Goal: Task Accomplishment & Management: Manage account settings

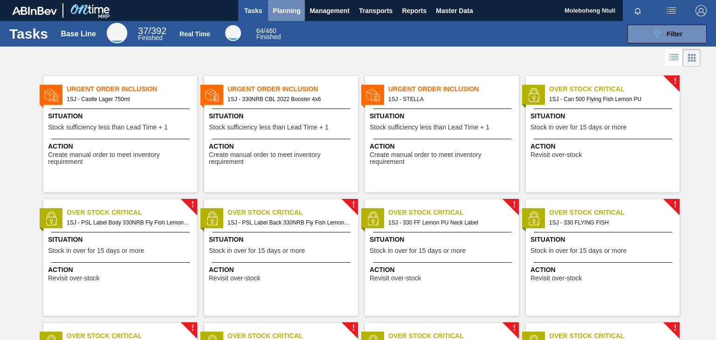
click at [284, 6] on span "Planning" at bounding box center [286, 10] width 27 height 11
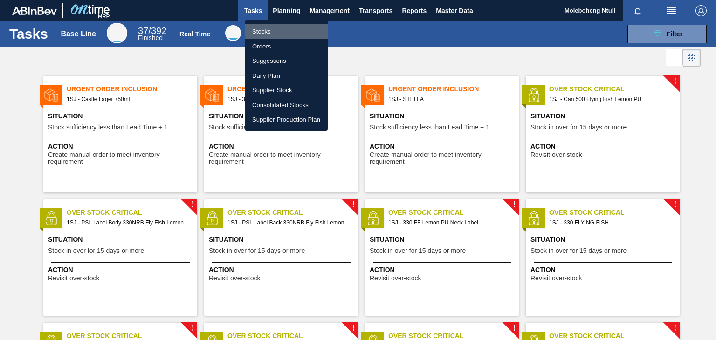
click at [259, 31] on li "Stocks" at bounding box center [286, 31] width 83 height 15
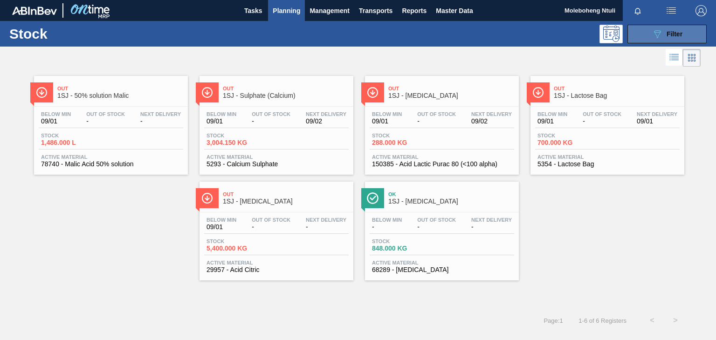
click at [644, 34] on button "089F7B8B-B2A5-4AFE-B5C0-19BA573D28AC Filter" at bounding box center [666, 34] width 79 height 19
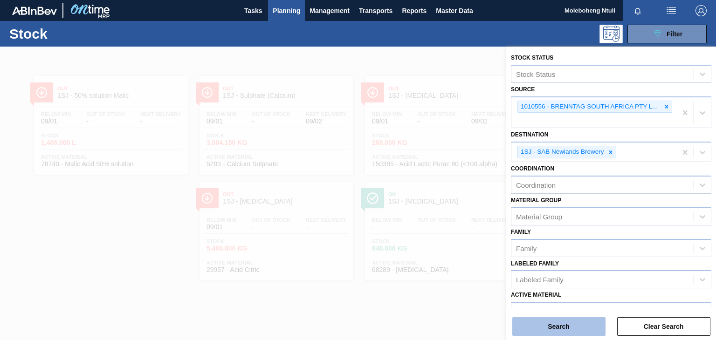
click at [574, 328] on button "Search" at bounding box center [558, 326] width 93 height 19
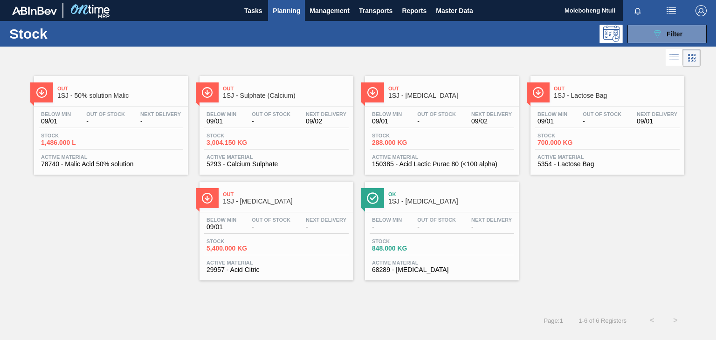
click at [294, 94] on span "1SJ - Sulphate (Calcium)" at bounding box center [286, 95] width 126 height 7
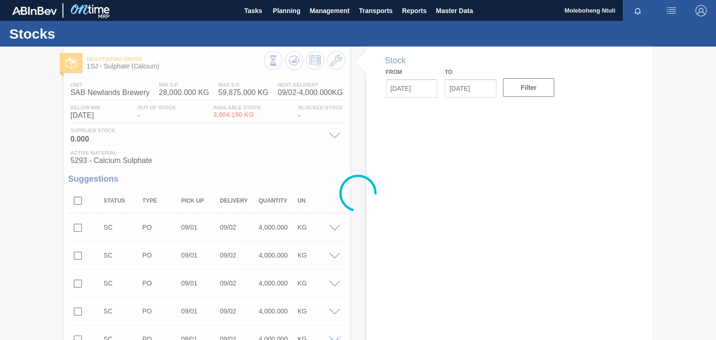
type input "[DATE]"
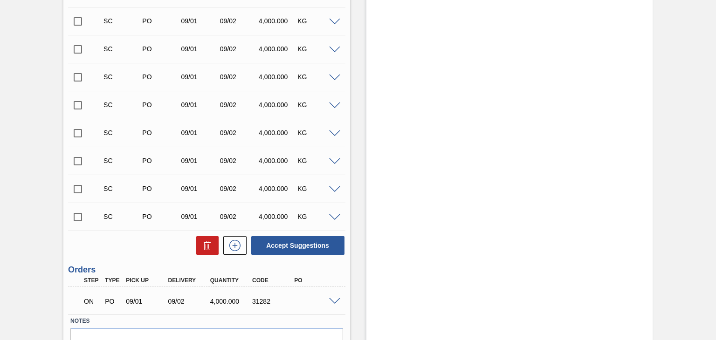
scroll to position [425, 0]
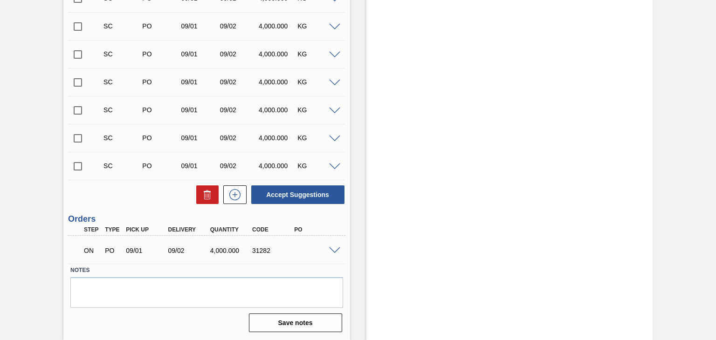
click at [331, 248] on span at bounding box center [334, 250] width 11 height 7
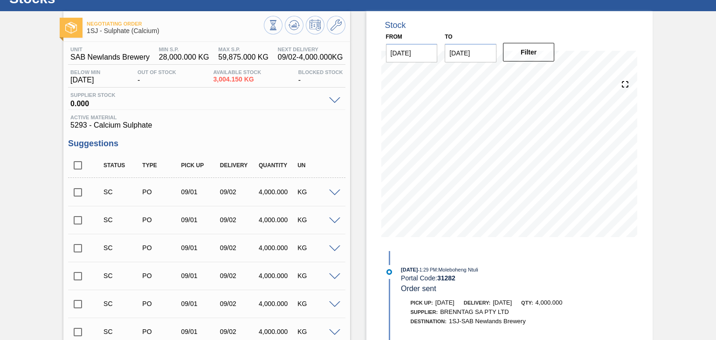
scroll to position [0, 0]
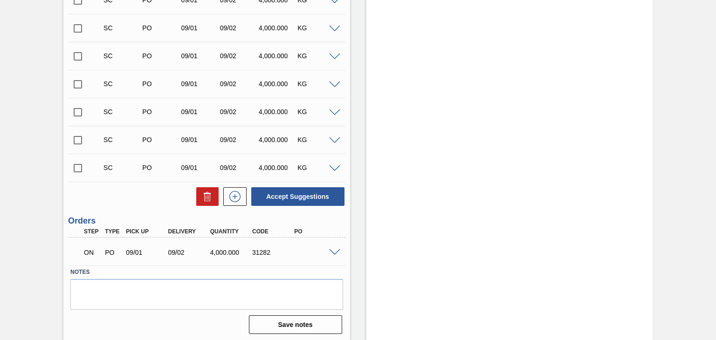
scroll to position [425, 0]
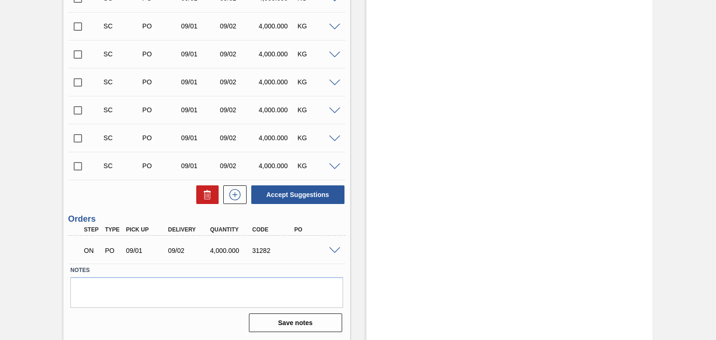
click at [333, 246] on div at bounding box center [336, 249] width 19 height 7
click at [334, 247] on span at bounding box center [334, 250] width 11 height 7
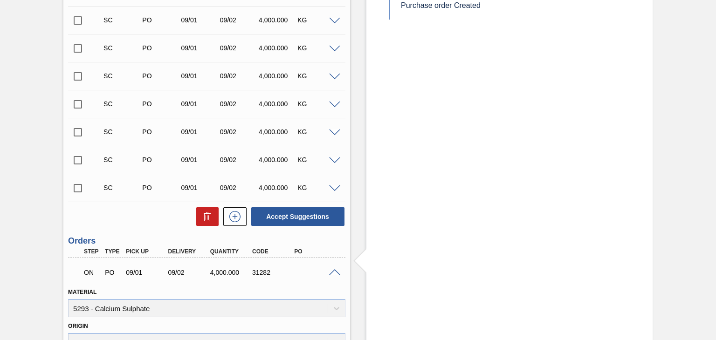
scroll to position [419, 0]
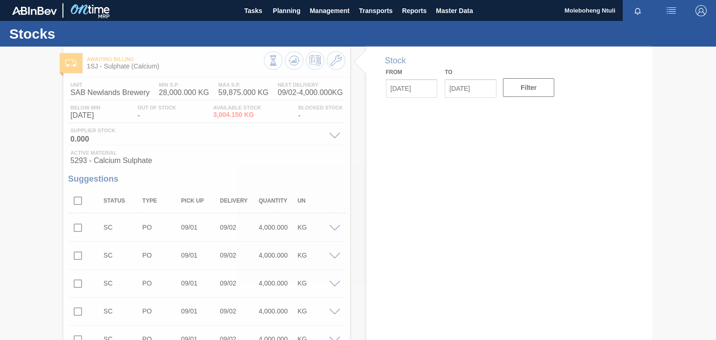
type input "[DATE]"
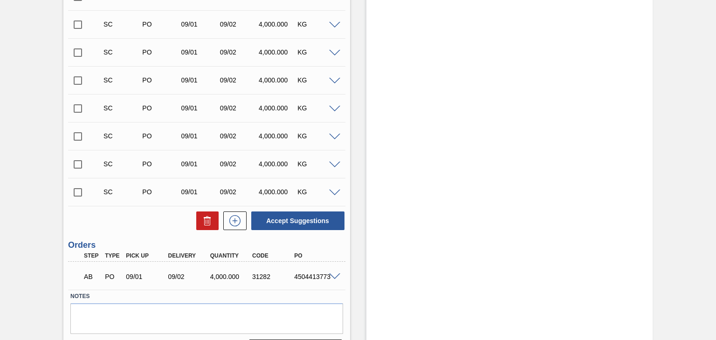
scroll to position [425, 0]
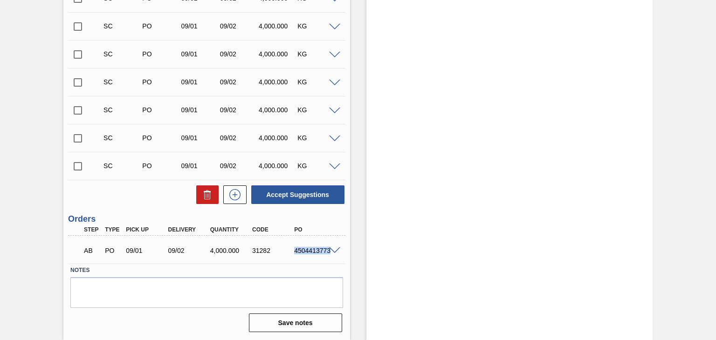
drag, startPoint x: 294, startPoint y: 251, endPoint x: 323, endPoint y: 250, distance: 29.8
click at [329, 250] on div "AB PO 09/01 09/02 4,000.000 31282 4504413773" at bounding box center [206, 249] width 277 height 23
copy div "4504413773"
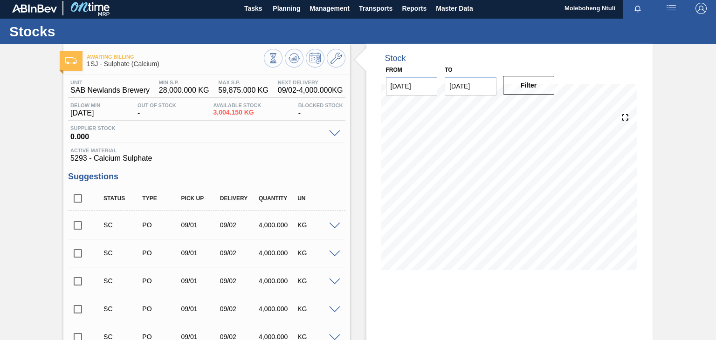
scroll to position [0, 0]
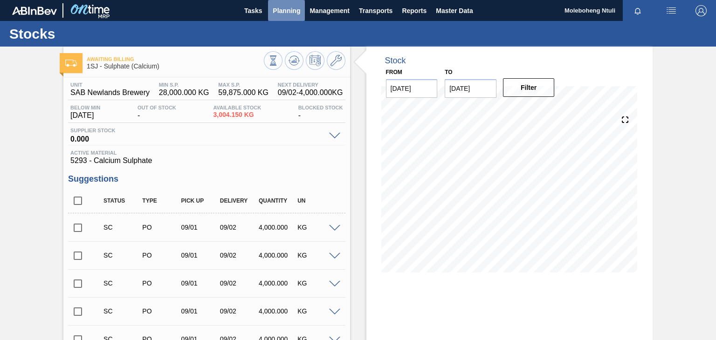
click at [283, 10] on span "Planning" at bounding box center [286, 10] width 27 height 11
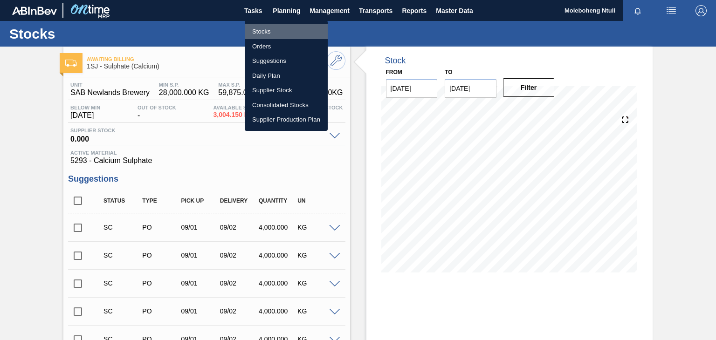
drag, startPoint x: 254, startPoint y: 32, endPoint x: 261, endPoint y: 32, distance: 7.0
click at [254, 32] on li "Stocks" at bounding box center [286, 31] width 83 height 15
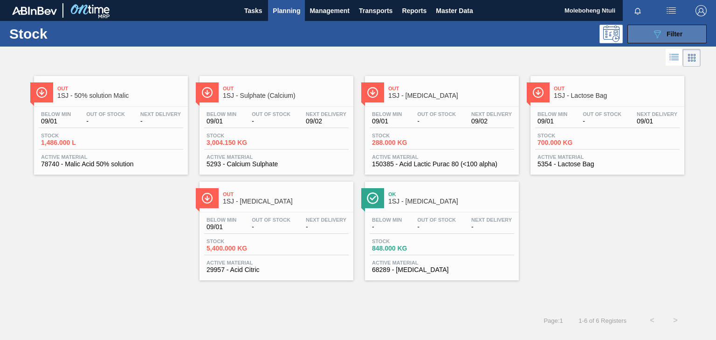
click at [669, 34] on span "Filter" at bounding box center [674, 33] width 16 height 7
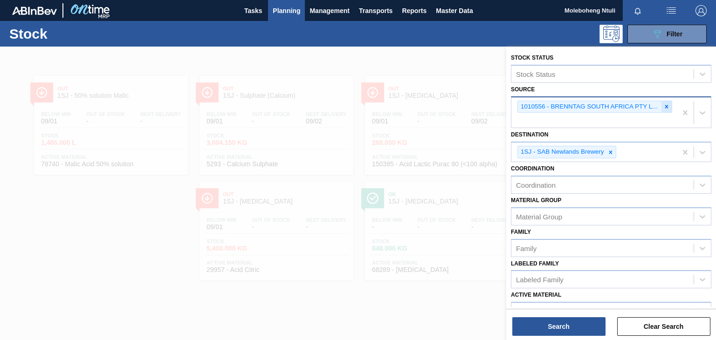
click at [665, 108] on icon at bounding box center [666, 106] width 7 height 7
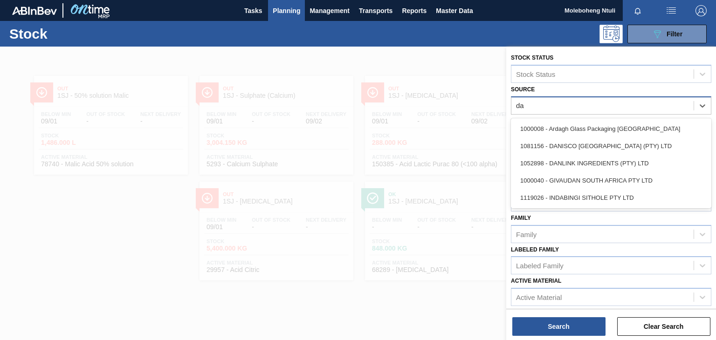
type input "[PERSON_NAME]"
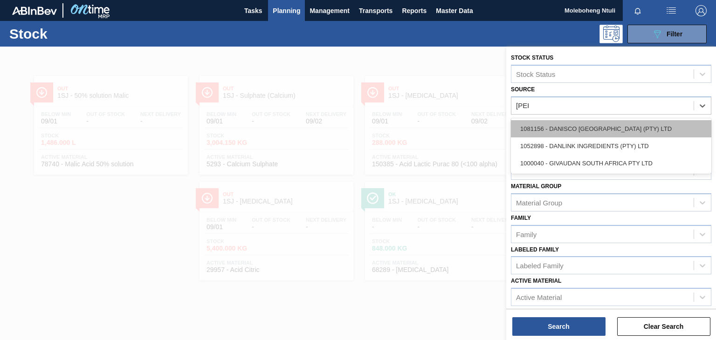
click at [621, 129] on div "1081156 - DANISCO [GEOGRAPHIC_DATA] (PTY) LTD" at bounding box center [611, 128] width 200 height 17
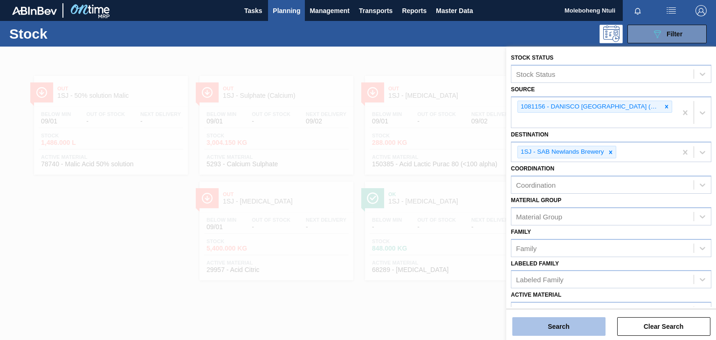
click at [567, 326] on button "Search" at bounding box center [558, 326] width 93 height 19
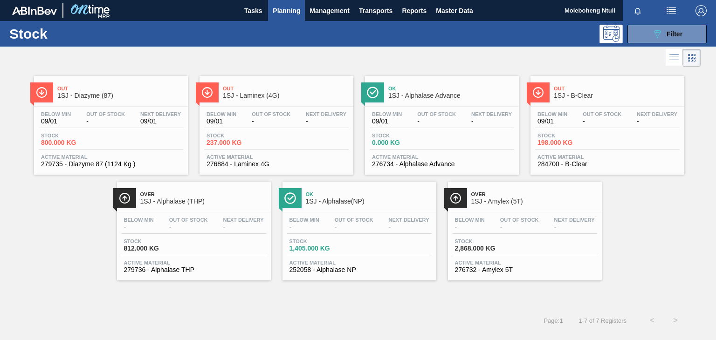
click at [623, 87] on span "Out" at bounding box center [617, 89] width 126 height 6
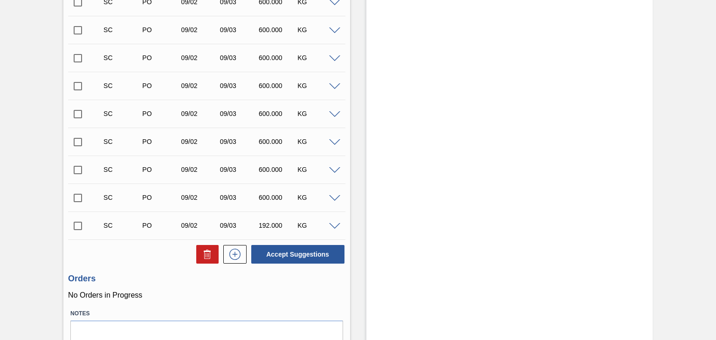
scroll to position [3029, 0]
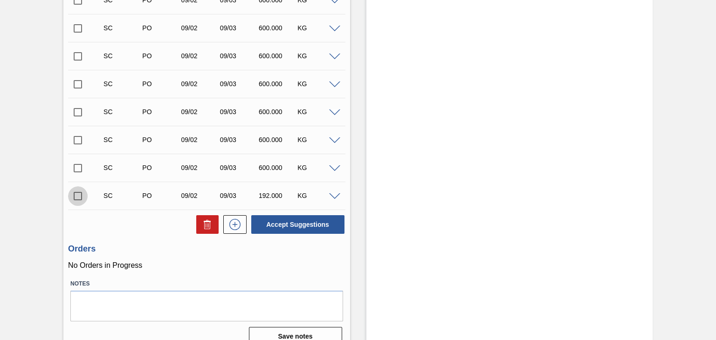
click at [78, 196] on input "checkbox" at bounding box center [78, 196] width 20 height 20
click at [290, 224] on button "Accept Suggestions" at bounding box center [297, 224] width 93 height 19
checkbox input "false"
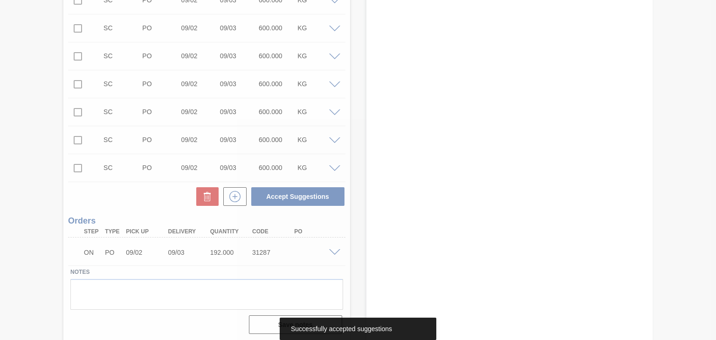
type up31287 "[DATE]"
type input "[DATE]"
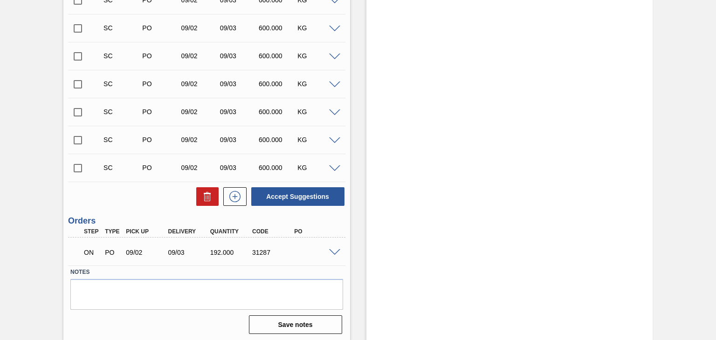
click at [332, 253] on span at bounding box center [334, 252] width 11 height 7
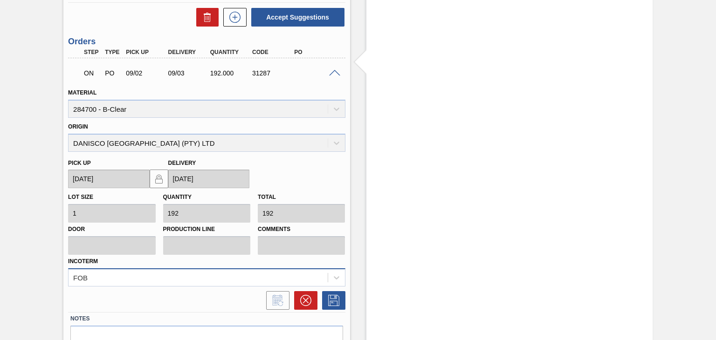
scroll to position [3256, 0]
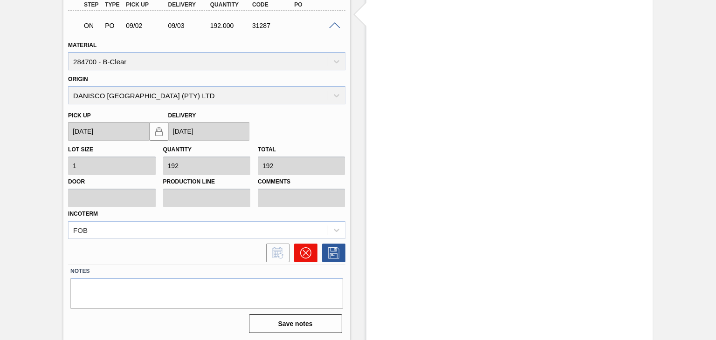
click at [309, 248] on icon at bounding box center [305, 252] width 11 height 11
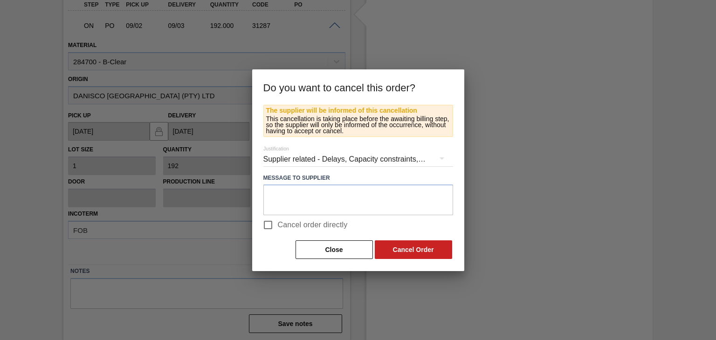
click at [268, 226] on input "Cancel order directly" at bounding box center [268, 225] width 20 height 20
checkbox input "true"
click at [423, 250] on button "Cancel Order" at bounding box center [413, 249] width 77 height 19
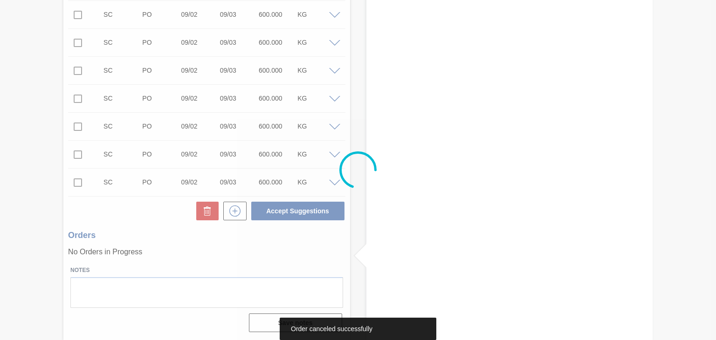
scroll to position [3014, 0]
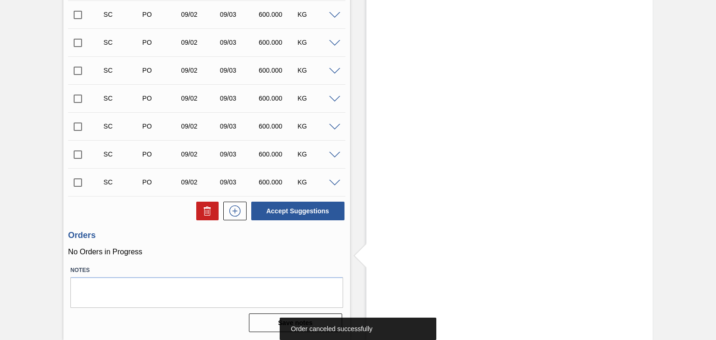
click at [78, 184] on input "checkbox" at bounding box center [78, 183] width 20 height 20
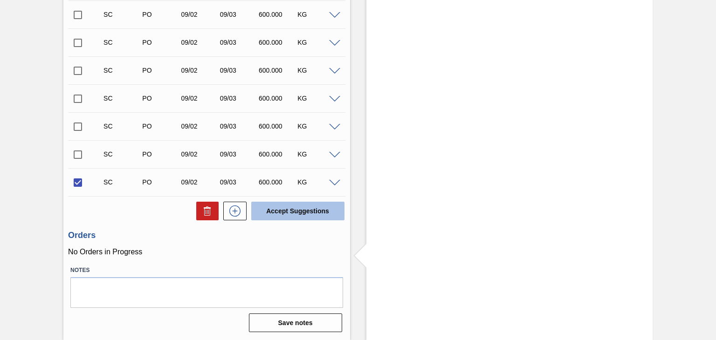
click at [294, 209] on button "Accept Suggestions" at bounding box center [297, 211] width 93 height 19
checkbox input "false"
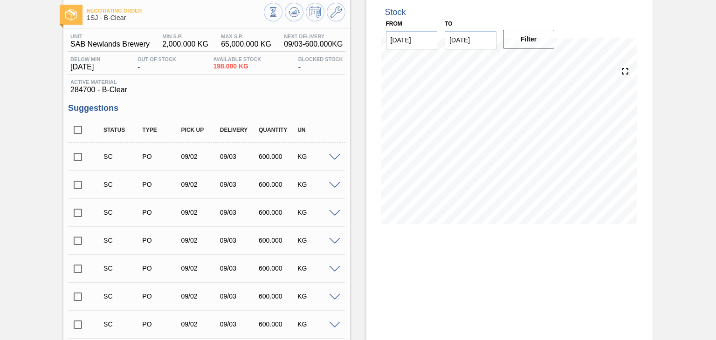
scroll to position [0, 0]
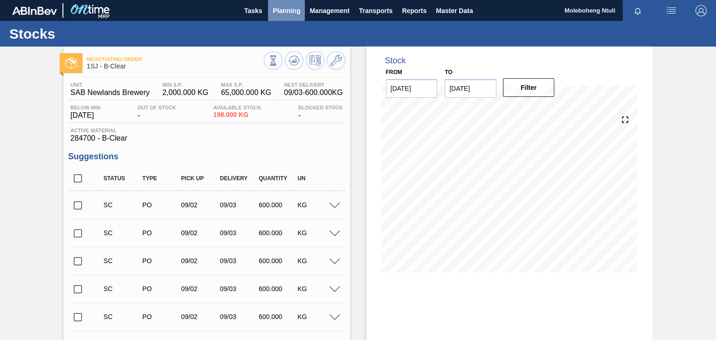
click at [290, 8] on span "Planning" at bounding box center [286, 10] width 27 height 11
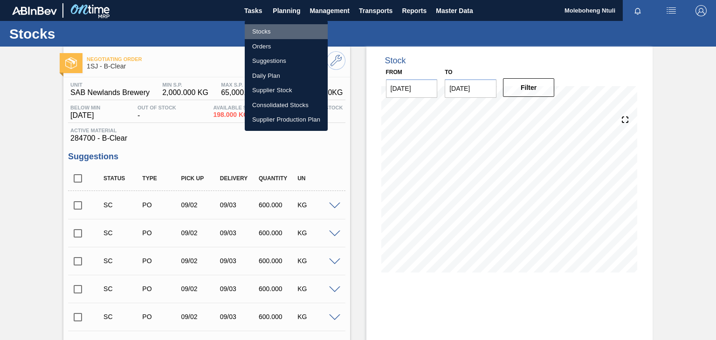
click at [267, 29] on li "Stocks" at bounding box center [286, 31] width 83 height 15
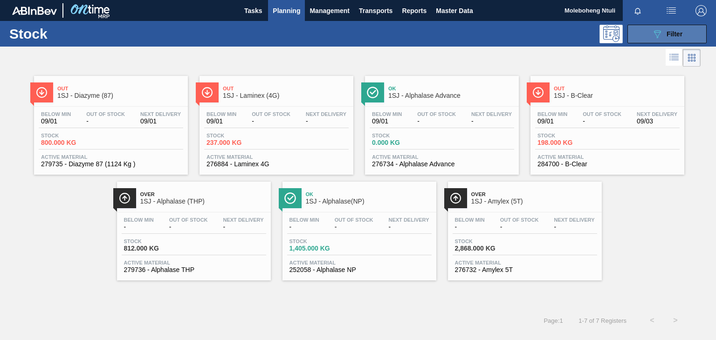
click at [662, 27] on button "089F7B8B-B2A5-4AFE-B5C0-19BA573D28AC Filter" at bounding box center [666, 34] width 79 height 19
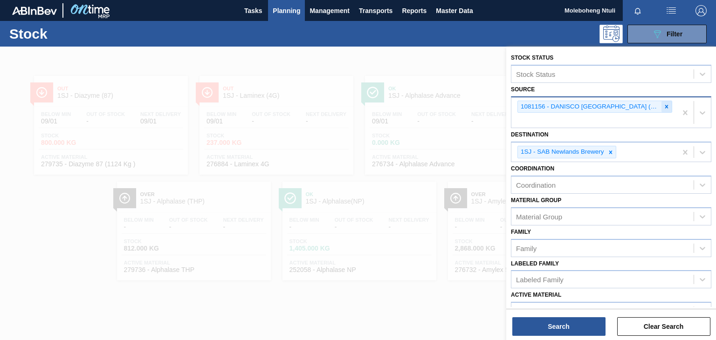
click at [665, 108] on icon at bounding box center [666, 106] width 7 height 7
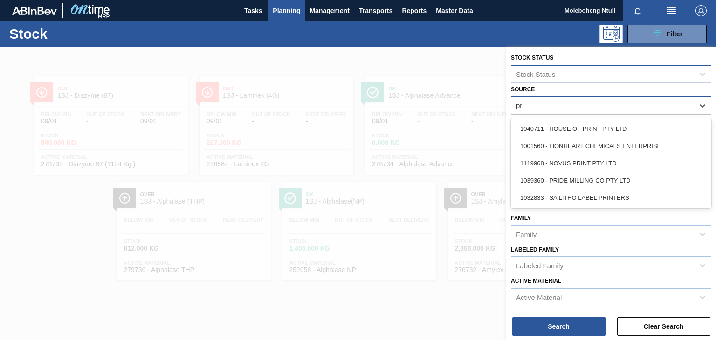
type input "prid"
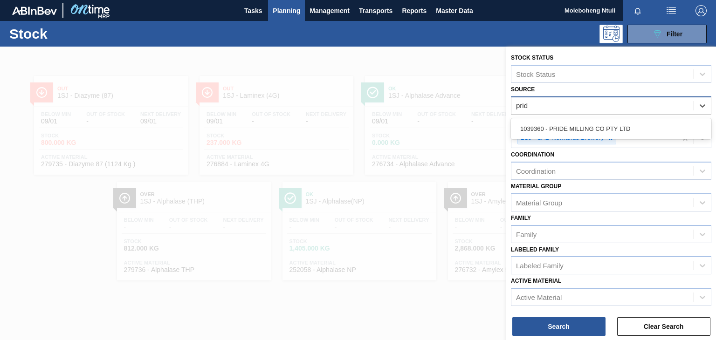
click at [608, 121] on div "1039360 - PRIDE MILLING CO PTY LTD" at bounding box center [611, 128] width 200 height 17
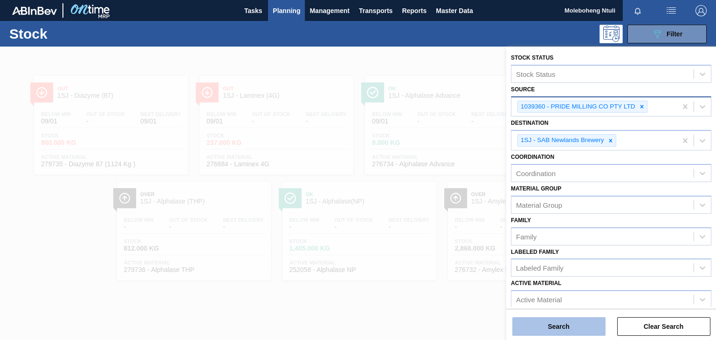
click at [577, 330] on button "Search" at bounding box center [558, 326] width 93 height 19
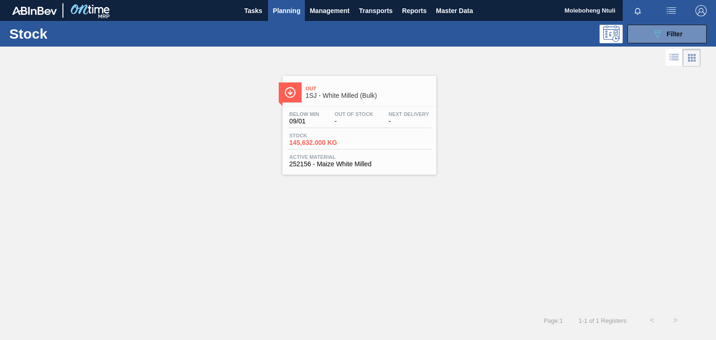
click at [380, 86] on span "Out" at bounding box center [369, 89] width 126 height 6
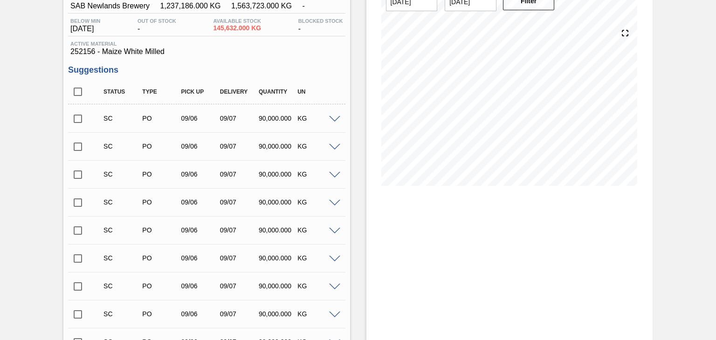
scroll to position [326, 0]
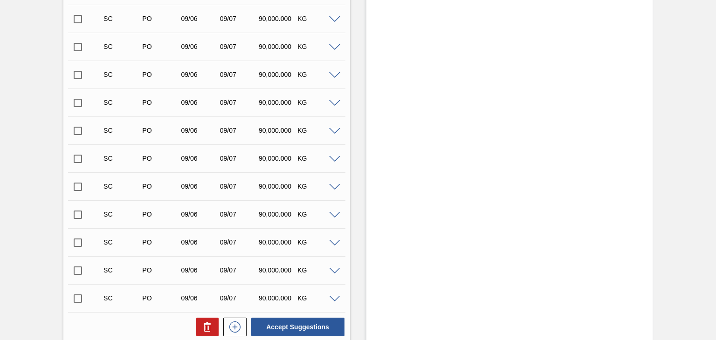
click at [329, 297] on span at bounding box center [334, 299] width 11 height 7
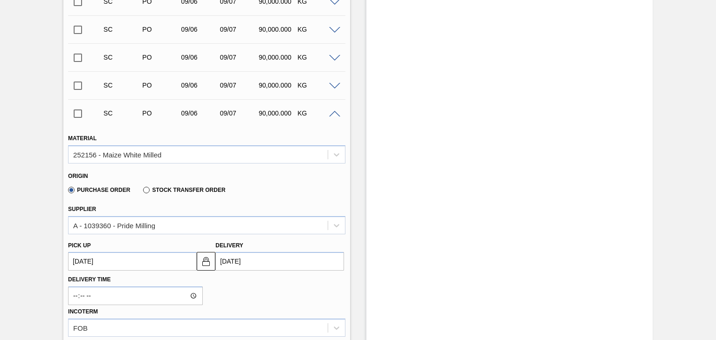
scroll to position [513, 0]
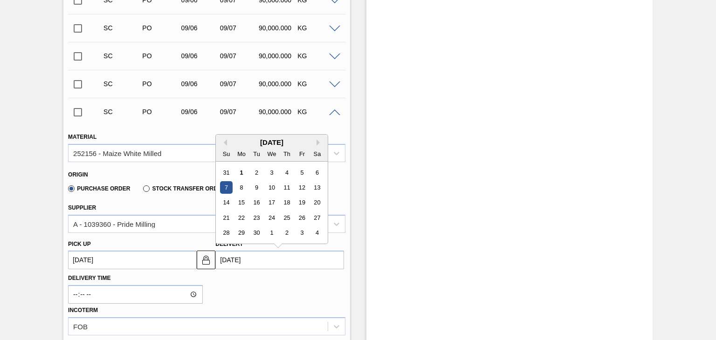
click at [245, 261] on input "[DATE]" at bounding box center [279, 260] width 129 height 19
click at [257, 187] on div "9" at bounding box center [256, 187] width 13 height 13
type up3239417168 "[DATE]"
type input "[DATE]"
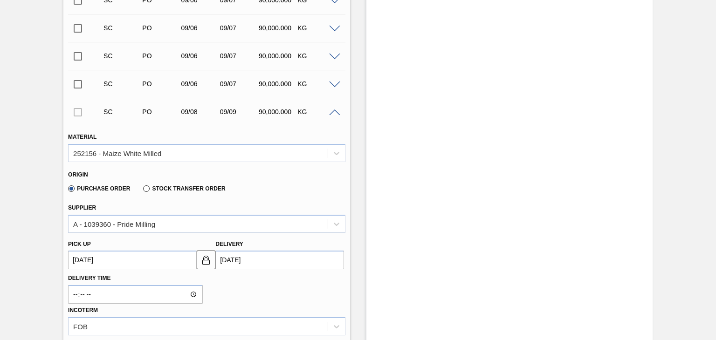
click at [265, 289] on div "Delivery Time Incoterm FOB" at bounding box center [206, 302] width 284 height 66
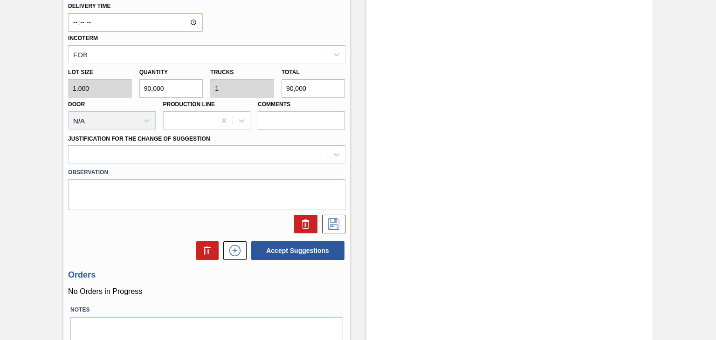
scroll to position [792, 0]
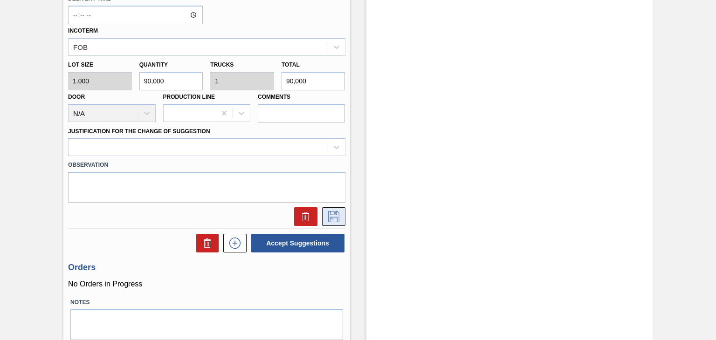
click at [330, 214] on icon at bounding box center [333, 216] width 15 height 11
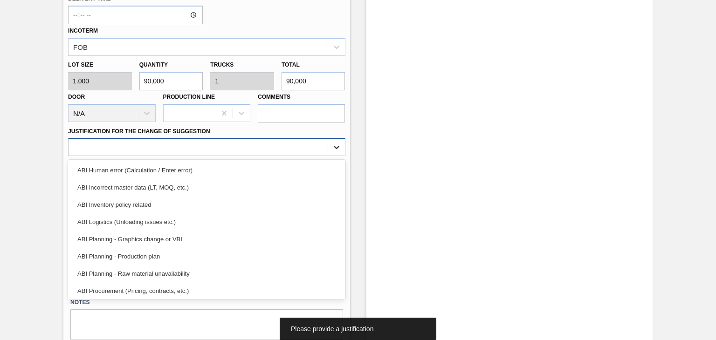
click at [340, 145] on icon at bounding box center [336, 147] width 9 height 9
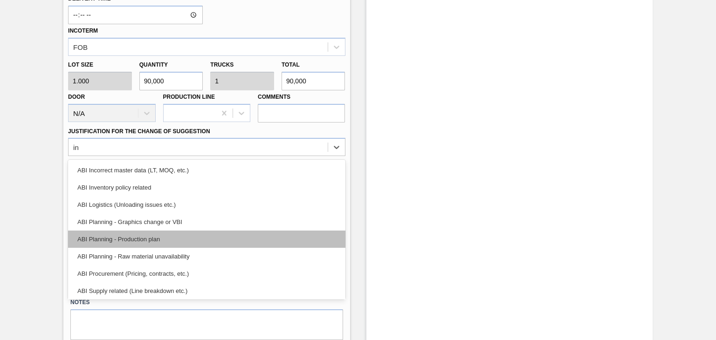
type Suggestion "inv"
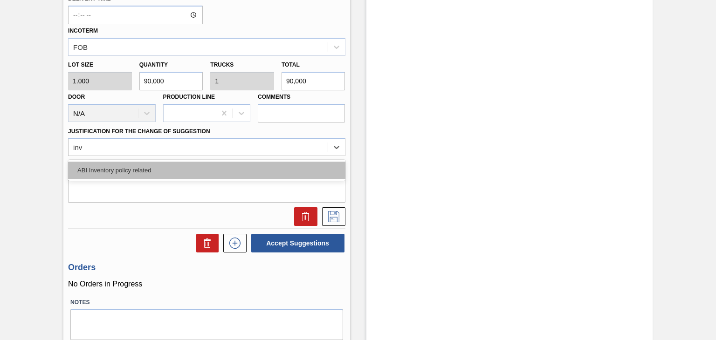
click at [116, 166] on div "ABI Inventory policy related" at bounding box center [206, 170] width 277 height 17
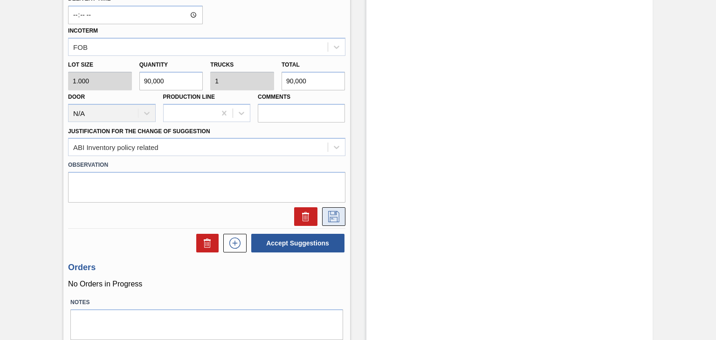
click at [335, 215] on icon at bounding box center [333, 216] width 15 height 11
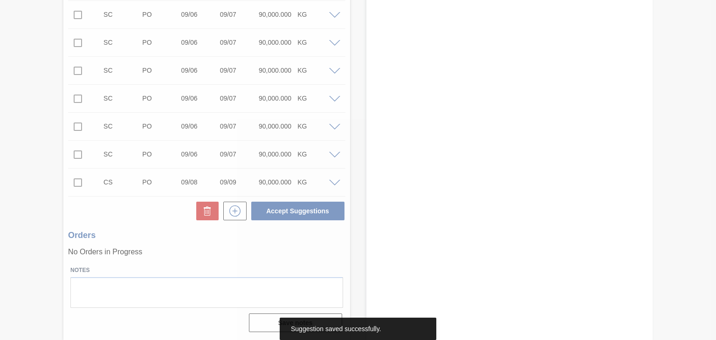
scroll to position [442, 0]
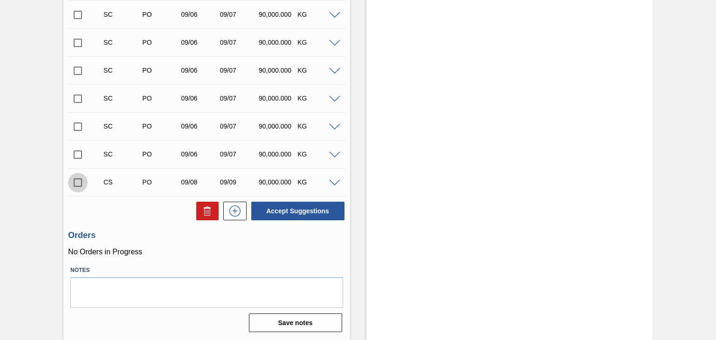
click at [79, 182] on input "checkbox" at bounding box center [78, 183] width 20 height 20
click at [286, 209] on button "Accept Suggestions" at bounding box center [297, 211] width 93 height 19
checkbox input "false"
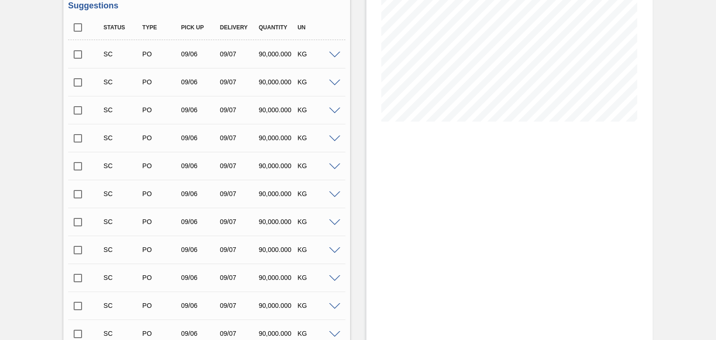
scroll to position [0, 0]
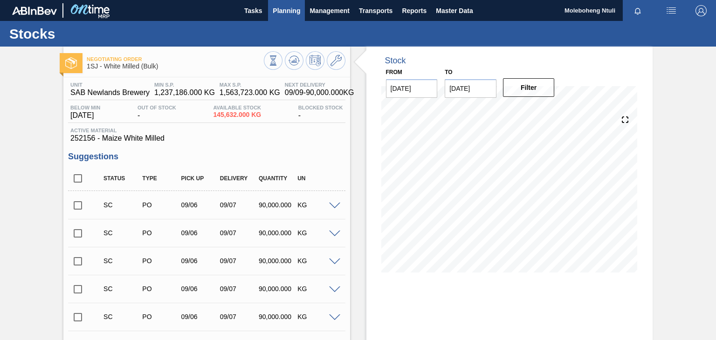
click at [283, 11] on span "Planning" at bounding box center [286, 10] width 27 height 11
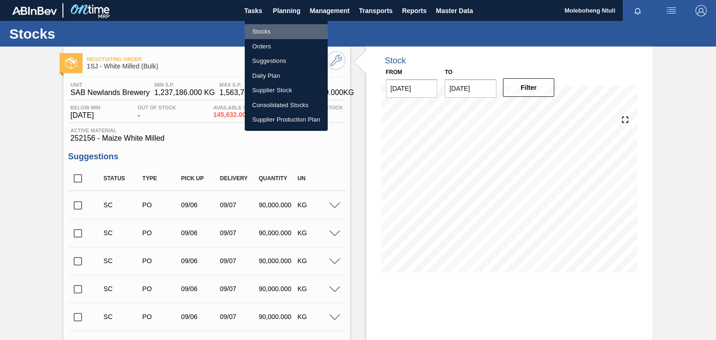
click at [263, 32] on li "Stocks" at bounding box center [286, 31] width 83 height 15
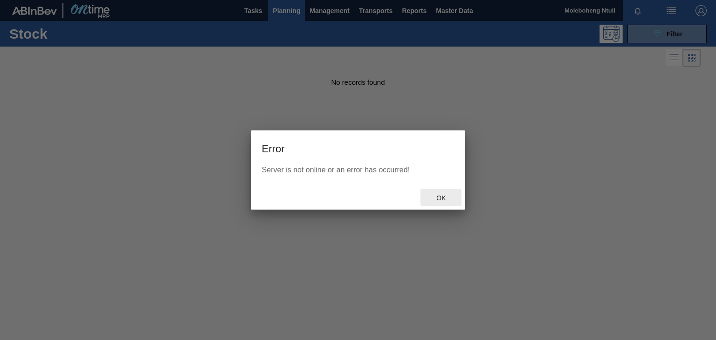
click at [440, 198] on span "Ok" at bounding box center [441, 197] width 24 height 7
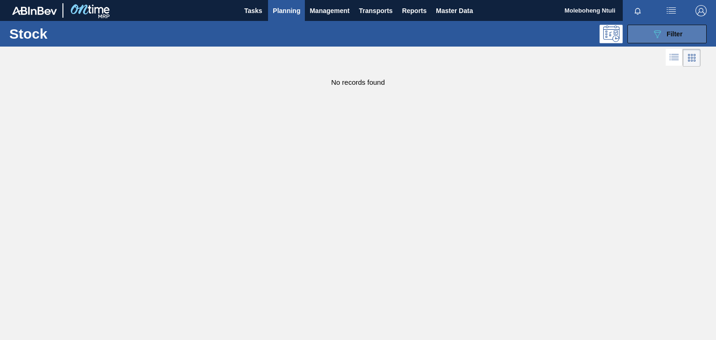
click at [648, 35] on button "089F7B8B-B2A5-4AFE-B5C0-19BA573D28AC Filter" at bounding box center [666, 34] width 79 height 19
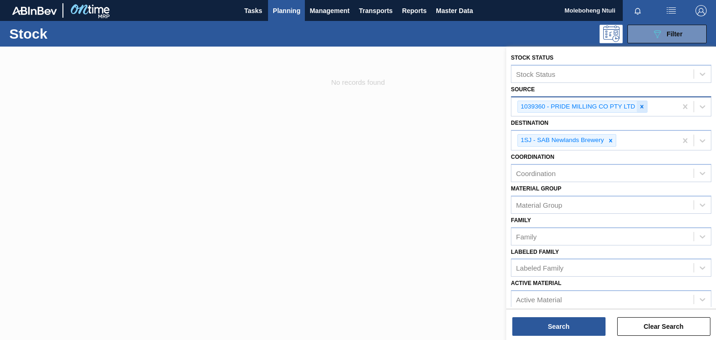
click at [638, 107] on icon at bounding box center [641, 106] width 7 height 7
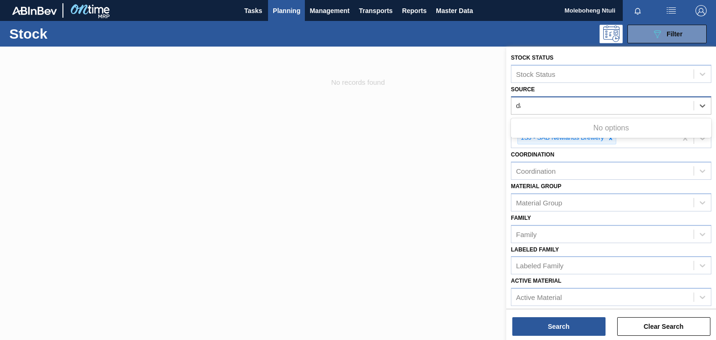
type input "d"
type input "[PERSON_NAME]"
click at [339, 202] on div at bounding box center [358, 217] width 716 height 340
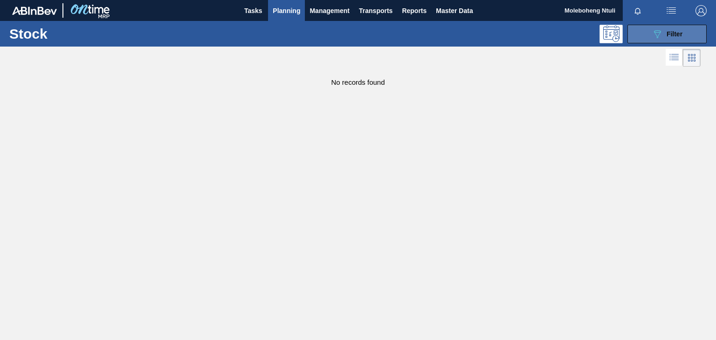
click at [667, 36] on span "Filter" at bounding box center [674, 33] width 16 height 7
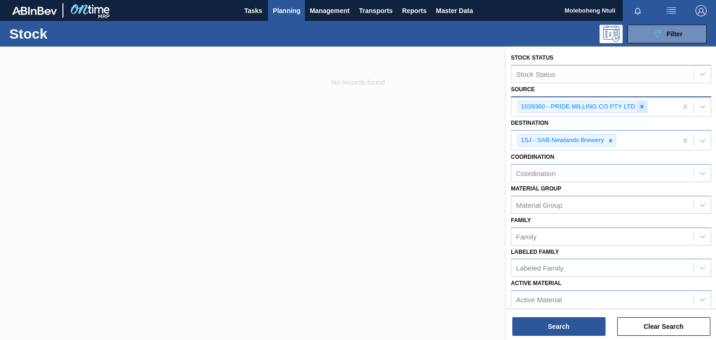
click at [642, 109] on div at bounding box center [641, 107] width 10 height 12
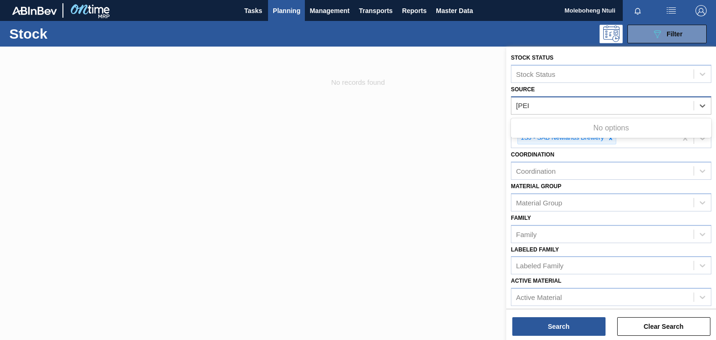
type input "[PERSON_NAME]"
click at [356, 209] on div at bounding box center [358, 217] width 716 height 340
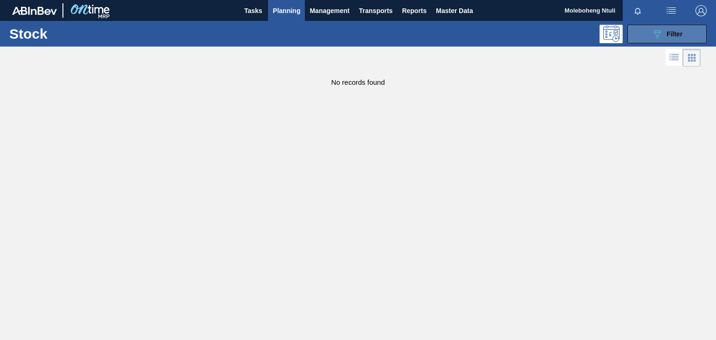
click at [666, 30] on span "Filter" at bounding box center [674, 33] width 16 height 7
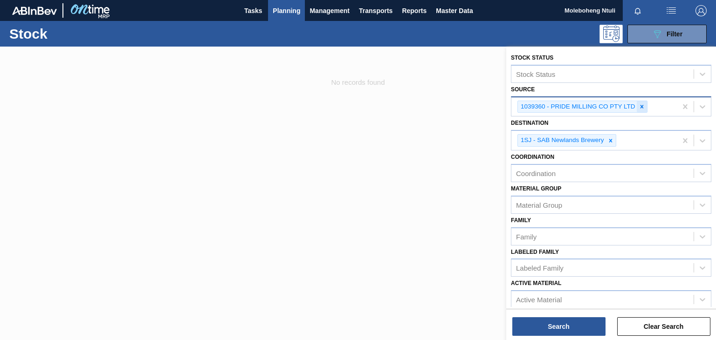
click at [639, 106] on icon at bounding box center [641, 106] width 7 height 7
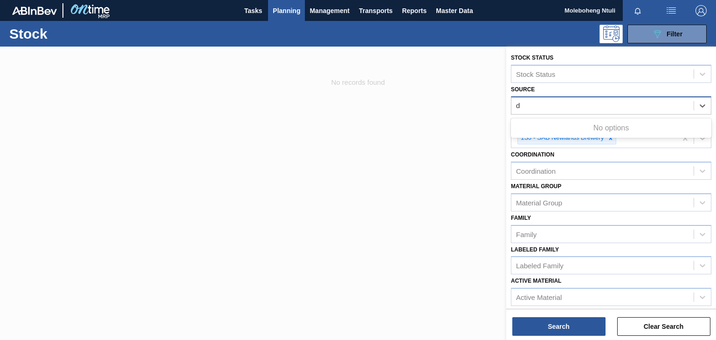
type input "d"
drag, startPoint x: 431, startPoint y: 130, endPoint x: 431, endPoint y: 116, distance: 14.0
click at [431, 129] on div at bounding box center [358, 217] width 716 height 340
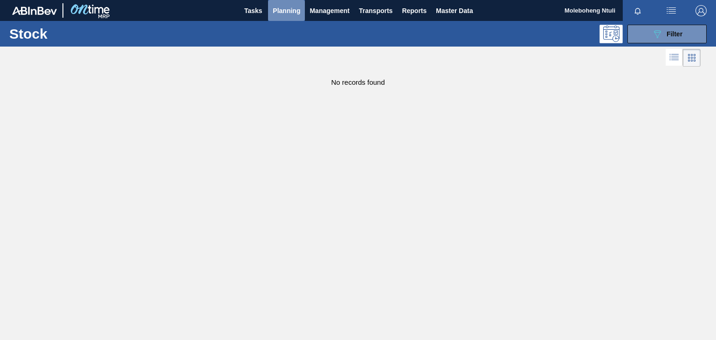
click at [285, 11] on span "Planning" at bounding box center [286, 10] width 27 height 11
